Goal: Check status: Check status

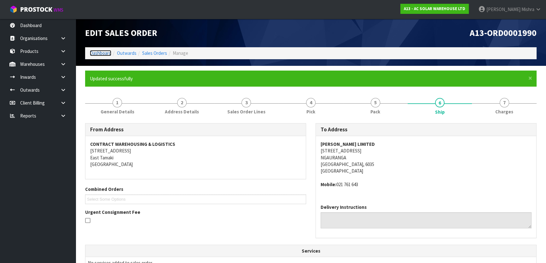
click at [100, 52] on link "Dashboard" at bounding box center [100, 53] width 21 height 6
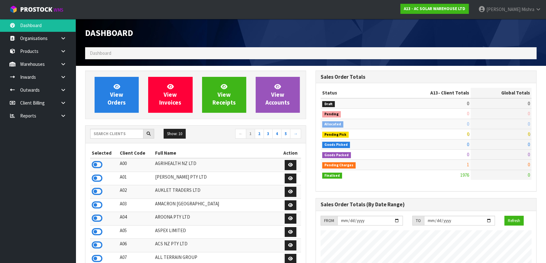
scroll to position [524, 230]
drag, startPoint x: 107, startPoint y: 135, endPoint x: 106, endPoint y: 140, distance: 4.9
click at [106, 138] on div "Show: 10 5 10 25 50 ← 1 2 3 4 5 →" at bounding box center [195, 134] width 220 height 11
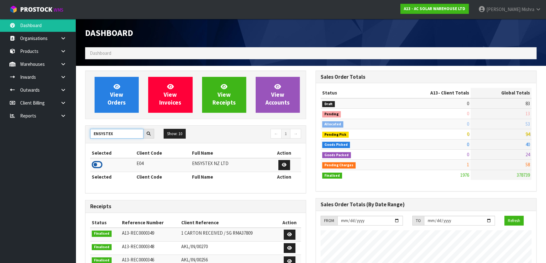
type input "ENSYSTEX"
click at [96, 166] on icon at bounding box center [97, 164] width 11 height 9
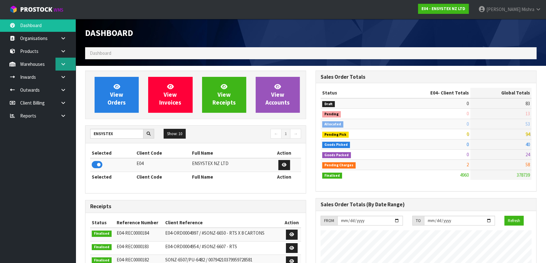
scroll to position [476, 230]
click at [64, 66] on icon at bounding box center [63, 64] width 6 height 5
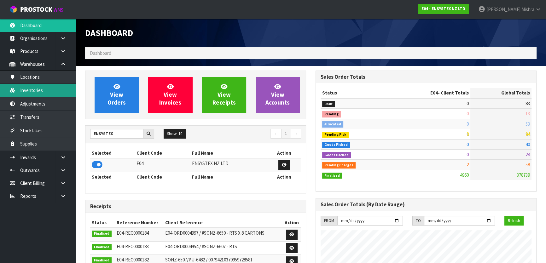
click at [60, 89] on link "Inventories" at bounding box center [38, 90] width 76 height 13
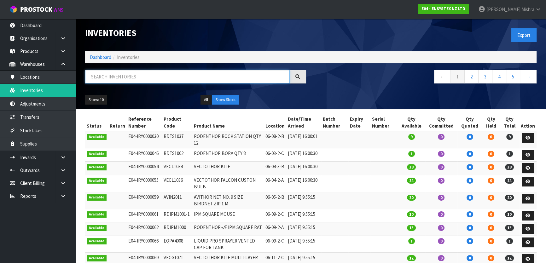
drag, startPoint x: 131, startPoint y: 81, endPoint x: 129, endPoint y: 84, distance: 4.1
click at [129, 84] on div at bounding box center [195, 79] width 230 height 18
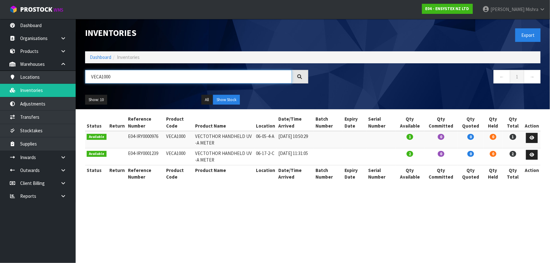
type input "VECA1000"
click at [528, 138] on link at bounding box center [532, 138] width 12 height 10
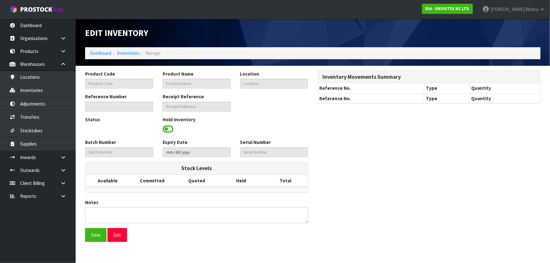
type input "VECA1000"
type input "VECTOTHOR HANDHELD UV -A METER"
type input "06-05-4-A"
type input "E04-IRY0000976"
type input "E04-REC0000138"
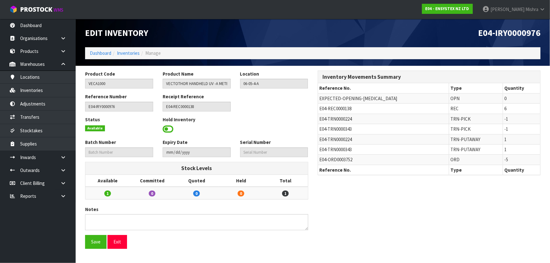
click at [339, 147] on span "E04-TRN0000343" at bounding box center [335, 149] width 32 height 6
copy tr "E04-TRN0000343"
click at [340, 159] on span "E04-ORD0003752" at bounding box center [335, 160] width 33 height 6
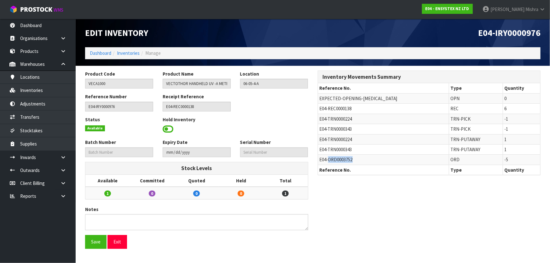
click at [340, 159] on span "E04-ORD0003752" at bounding box center [335, 160] width 33 height 6
copy tr "E04-ORD0003752"
click at [341, 140] on span "E04-TRN0000224" at bounding box center [335, 139] width 32 height 6
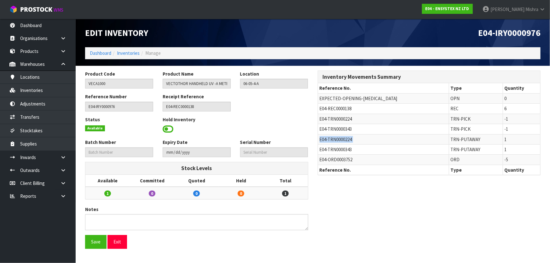
click at [341, 140] on span "E04-TRN0000224" at bounding box center [335, 139] width 32 height 6
copy tr "E04-TRN0000224"
click at [43, 119] on link "Transfers" at bounding box center [38, 117] width 76 height 13
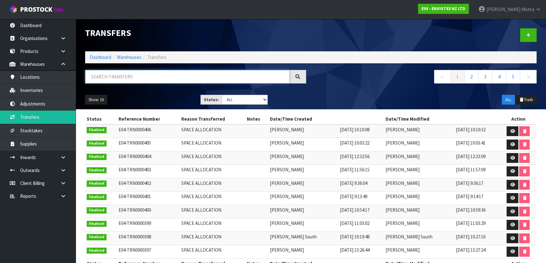
click at [158, 78] on input "text" at bounding box center [187, 77] width 204 height 14
paste input "E04-TRN0000224"
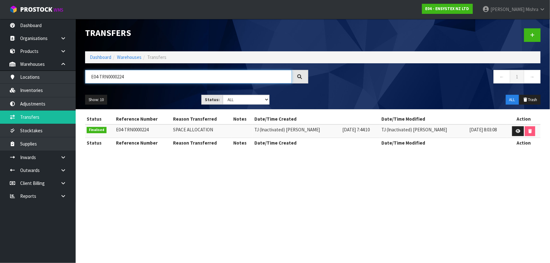
type input "E04-TRN0000224"
click at [95, 57] on link "Dashboard" at bounding box center [100, 57] width 21 height 6
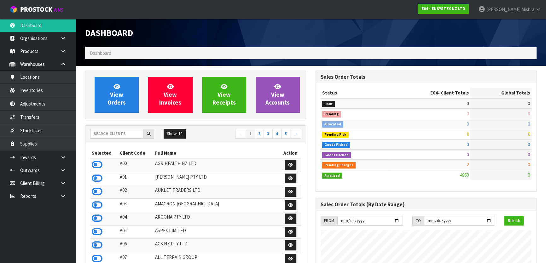
scroll to position [476, 230]
click at [101, 132] on input "text" at bounding box center [116, 134] width 53 height 10
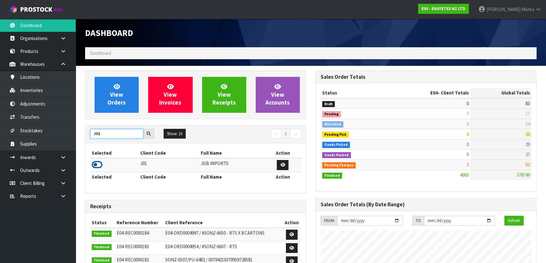
type input "J01"
click at [95, 166] on icon at bounding box center [97, 164] width 11 height 9
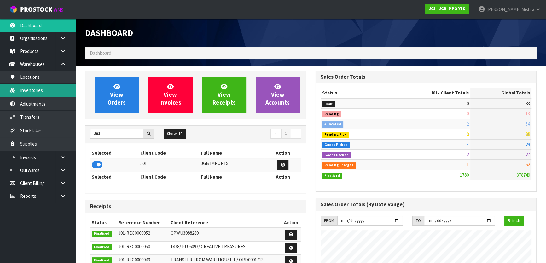
click at [62, 90] on link "Inventories" at bounding box center [38, 90] width 76 height 13
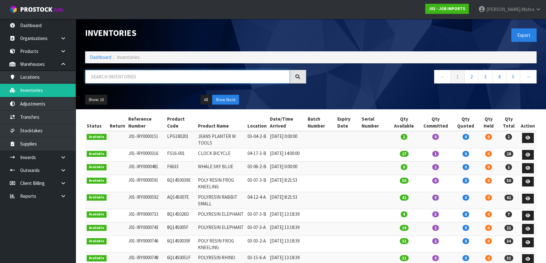
click at [143, 78] on input "text" at bounding box center [187, 77] width 204 height 14
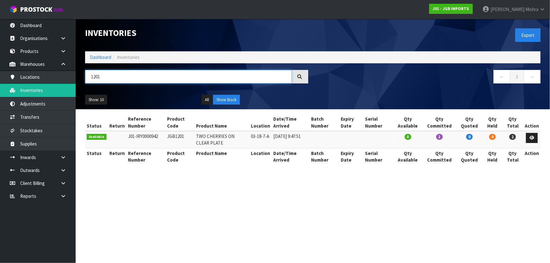
click at [110, 82] on input "1201" at bounding box center [188, 77] width 207 height 14
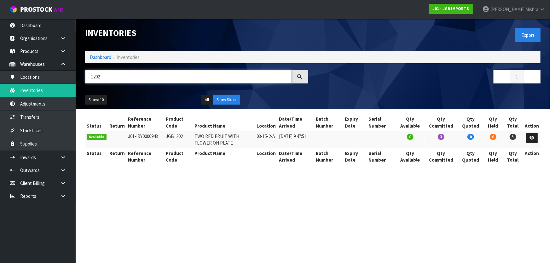
type input "1202"
drag, startPoint x: 444, startPoint y: 138, endPoint x: 435, endPoint y: 141, distance: 9.3
click at [434, 145] on td "3" at bounding box center [440, 139] width 33 height 17
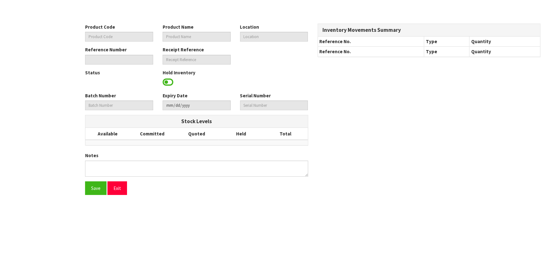
type input "VECA1000"
type input "VECTOTHOR HANDHELD UV -A METER"
type input "06-05-4-A"
type input "E04-IRY0000976"
type input "E04-REC0000138"
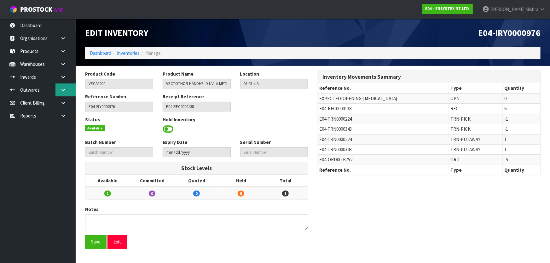
click at [69, 92] on link at bounding box center [65, 89] width 20 height 13
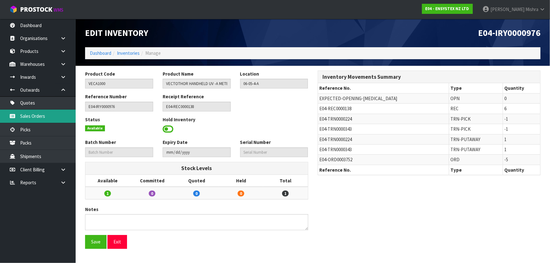
click at [59, 113] on link "Sales Orders" at bounding box center [38, 116] width 76 height 13
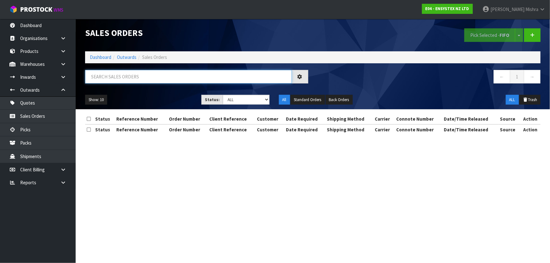
click at [119, 73] on input "text" at bounding box center [188, 77] width 207 height 14
paste input "E04-ORD0003752"
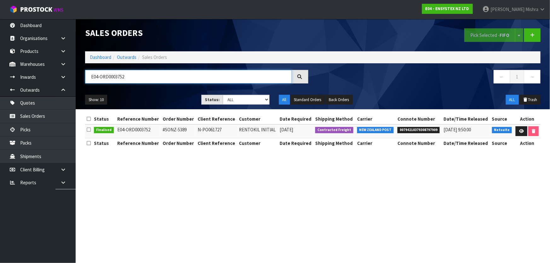
type input "E04-ORD0003752"
